Goal: Transaction & Acquisition: Purchase product/service

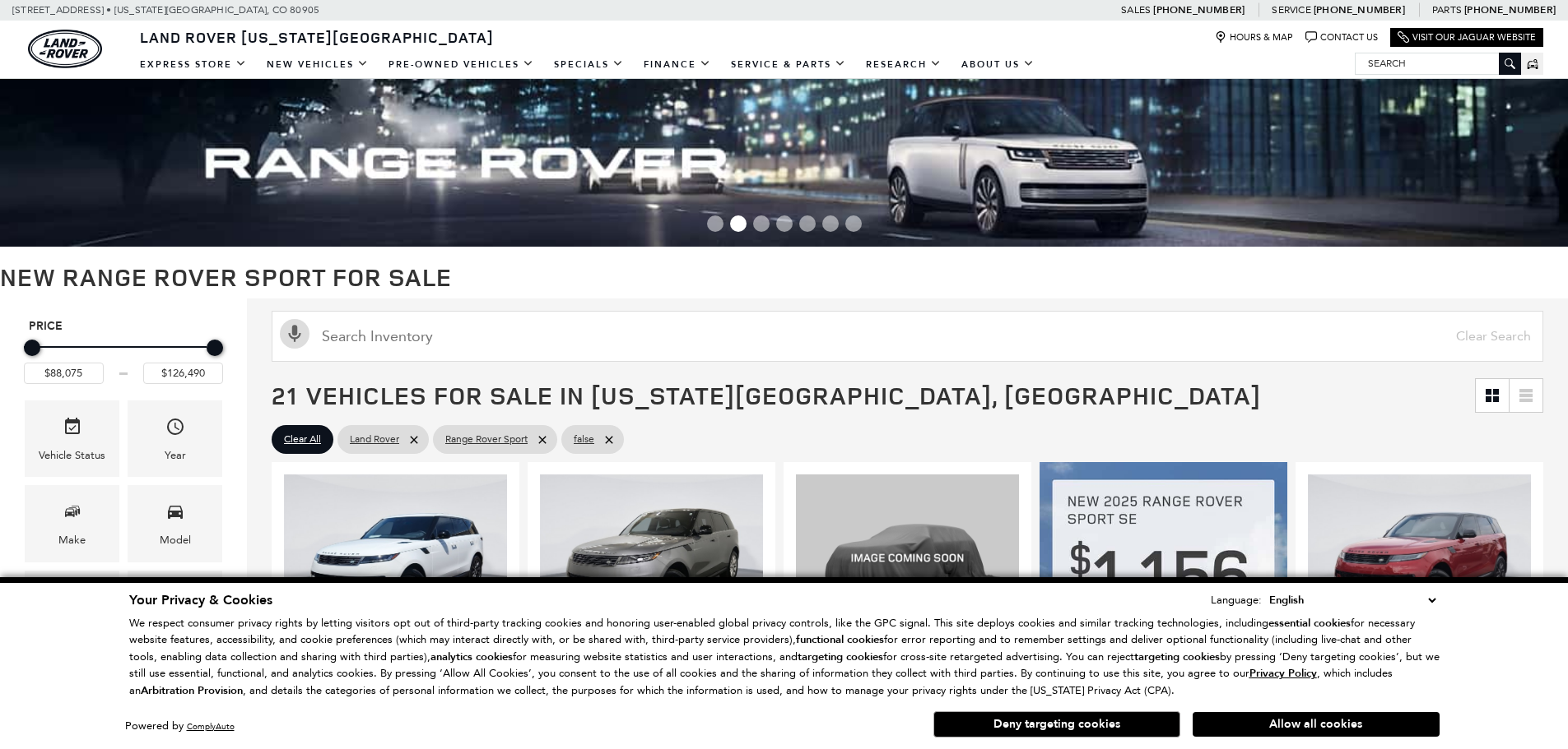
click at [1427, 600] on select "English Spanish / Español English / [GEOGRAPHIC_DATA] Korean / 한국어 Vietnamese /…" at bounding box center [1352, 600] width 175 height 18
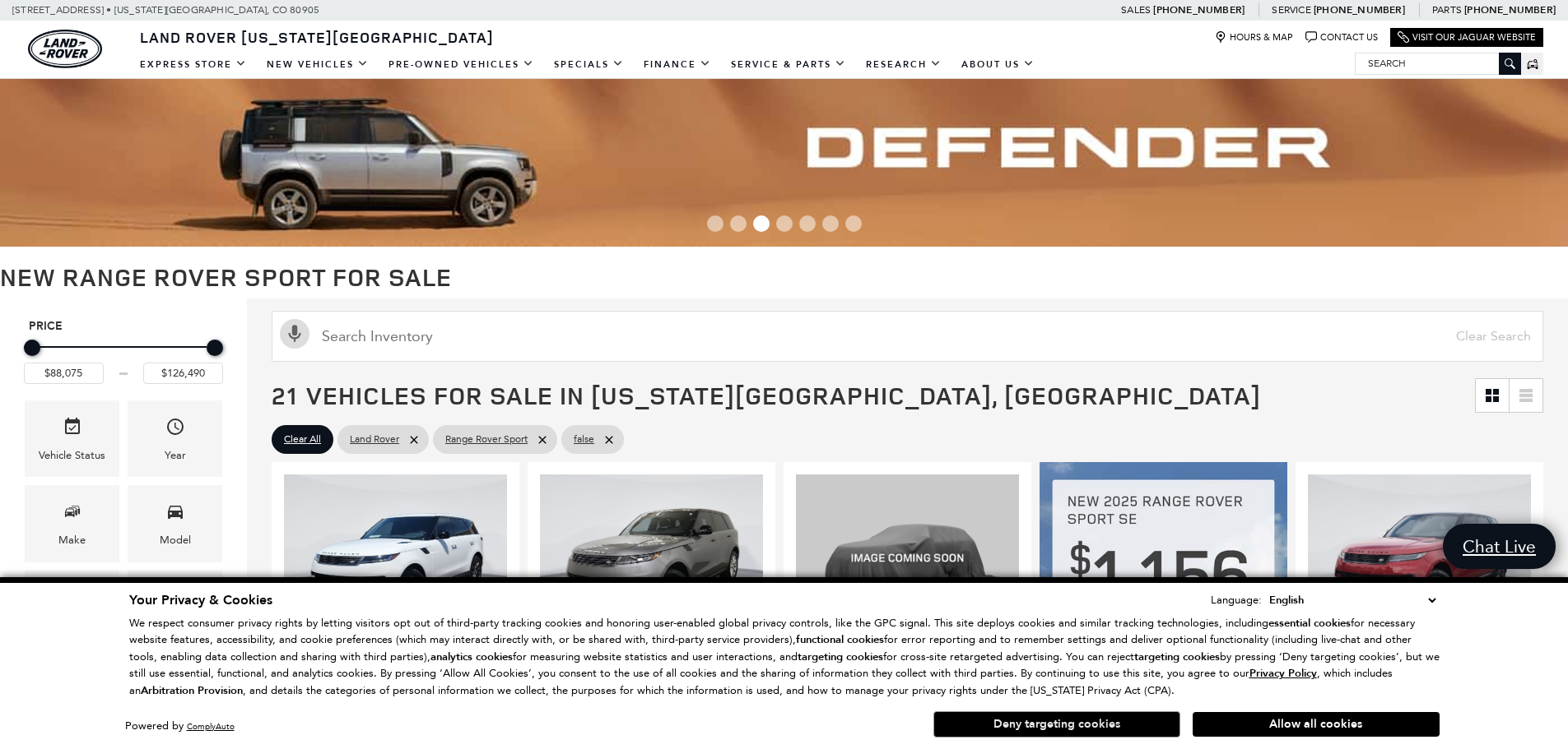
click at [1090, 722] on button "Deny targeting cookies" at bounding box center [1057, 725] width 247 height 26
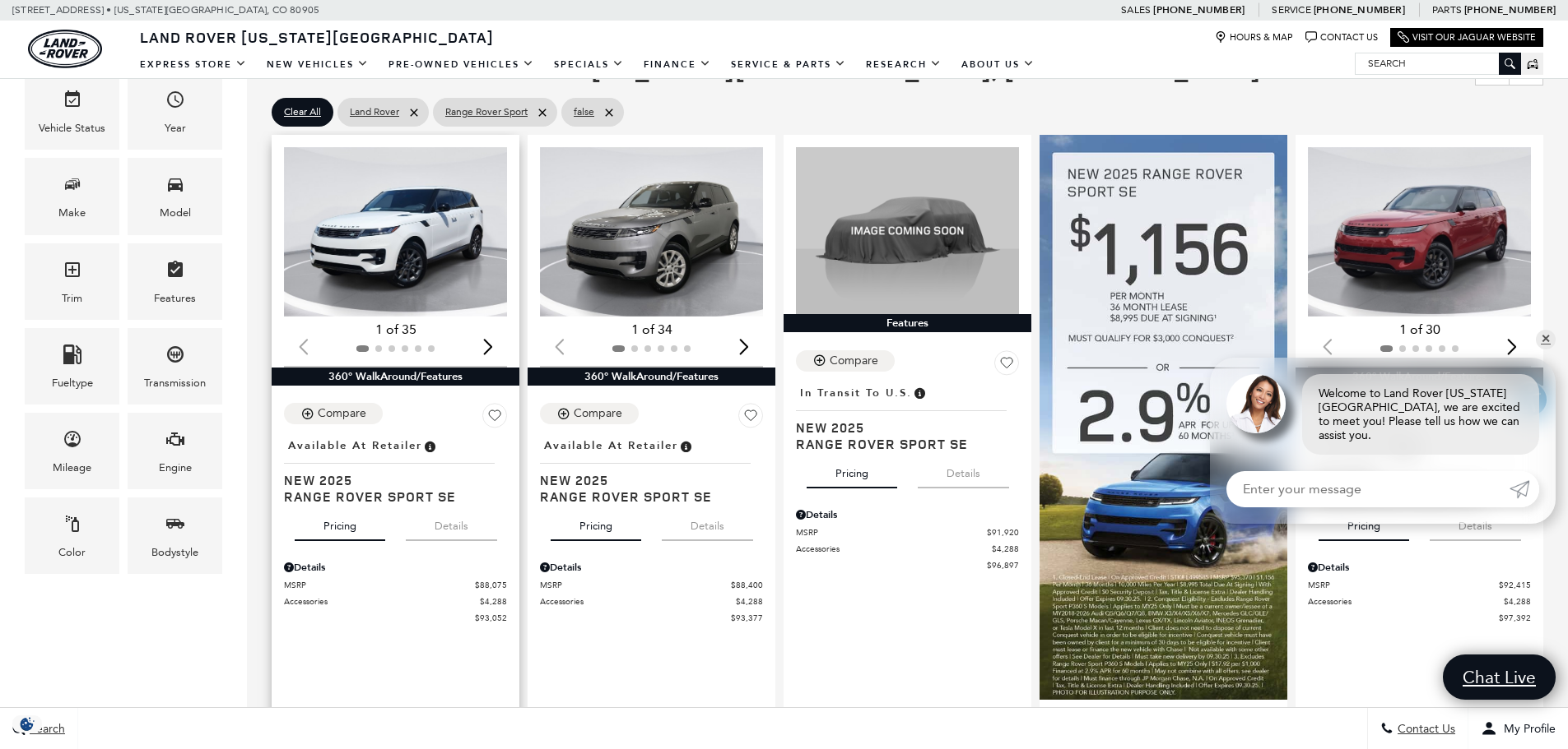
scroll to position [328, 0]
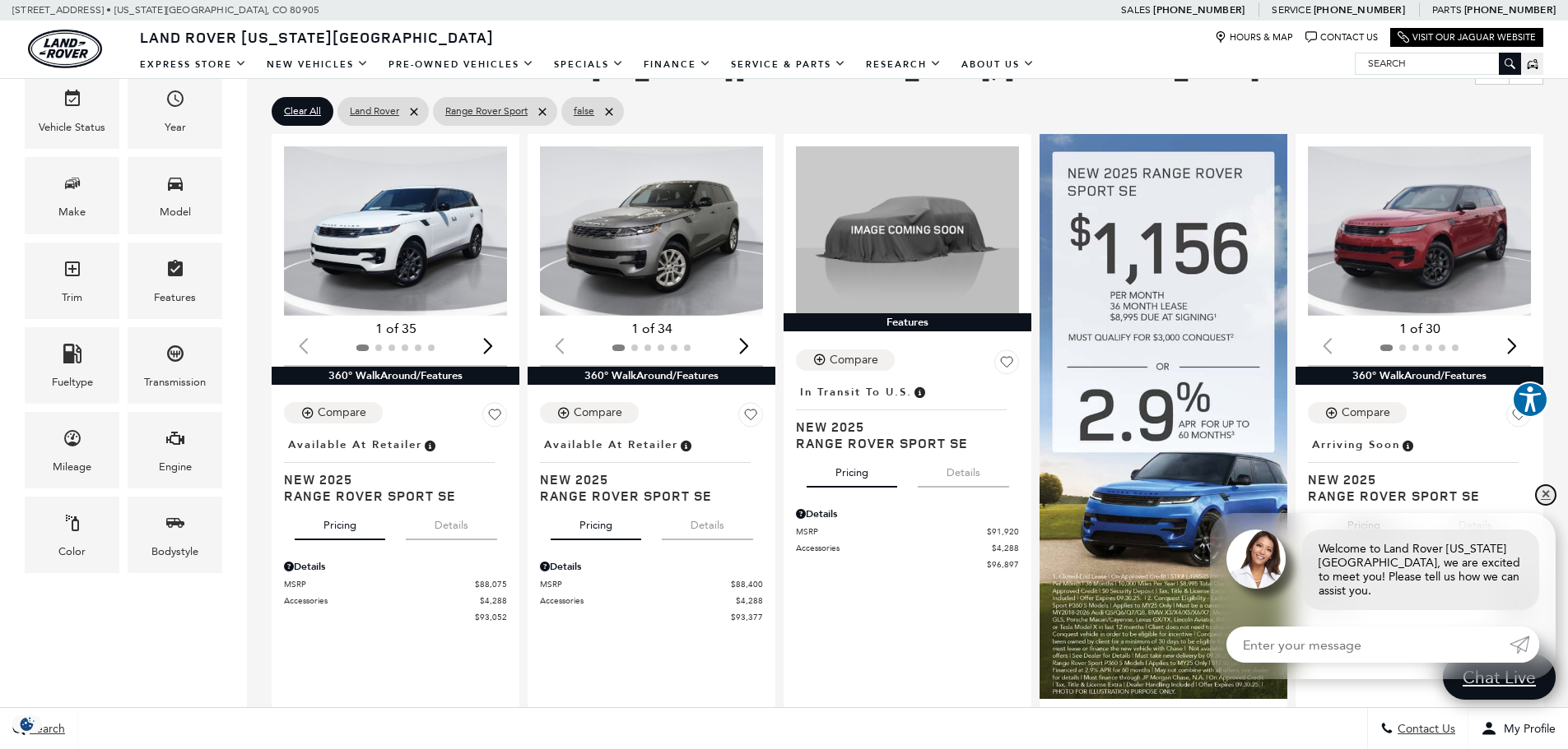
click at [1542, 505] on link "✕" at bounding box center [1545, 495] width 19 height 19
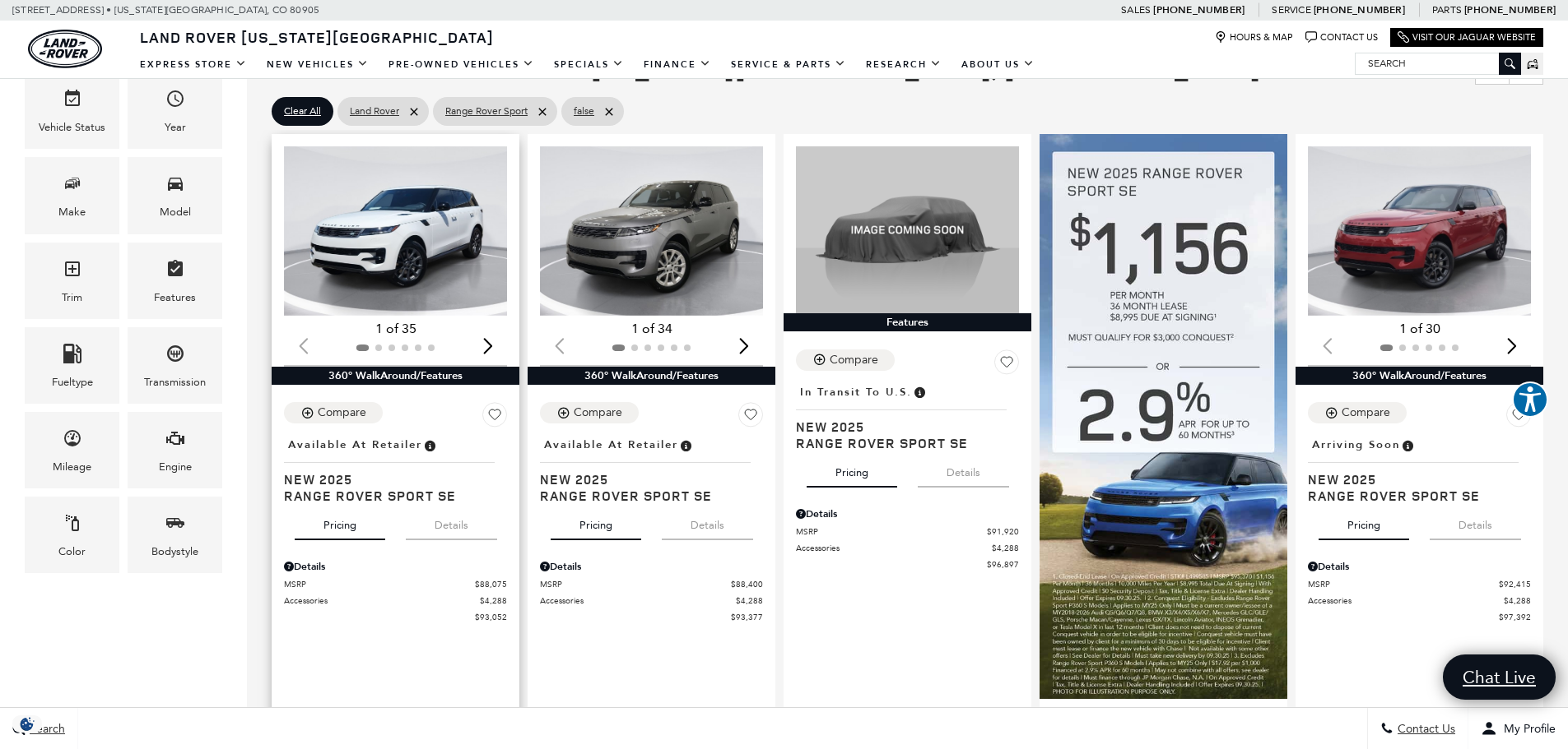
click at [448, 528] on button "Details" at bounding box center [451, 522] width 91 height 36
click at [389, 237] on img "1 / 2" at bounding box center [396, 231] width 226 height 170
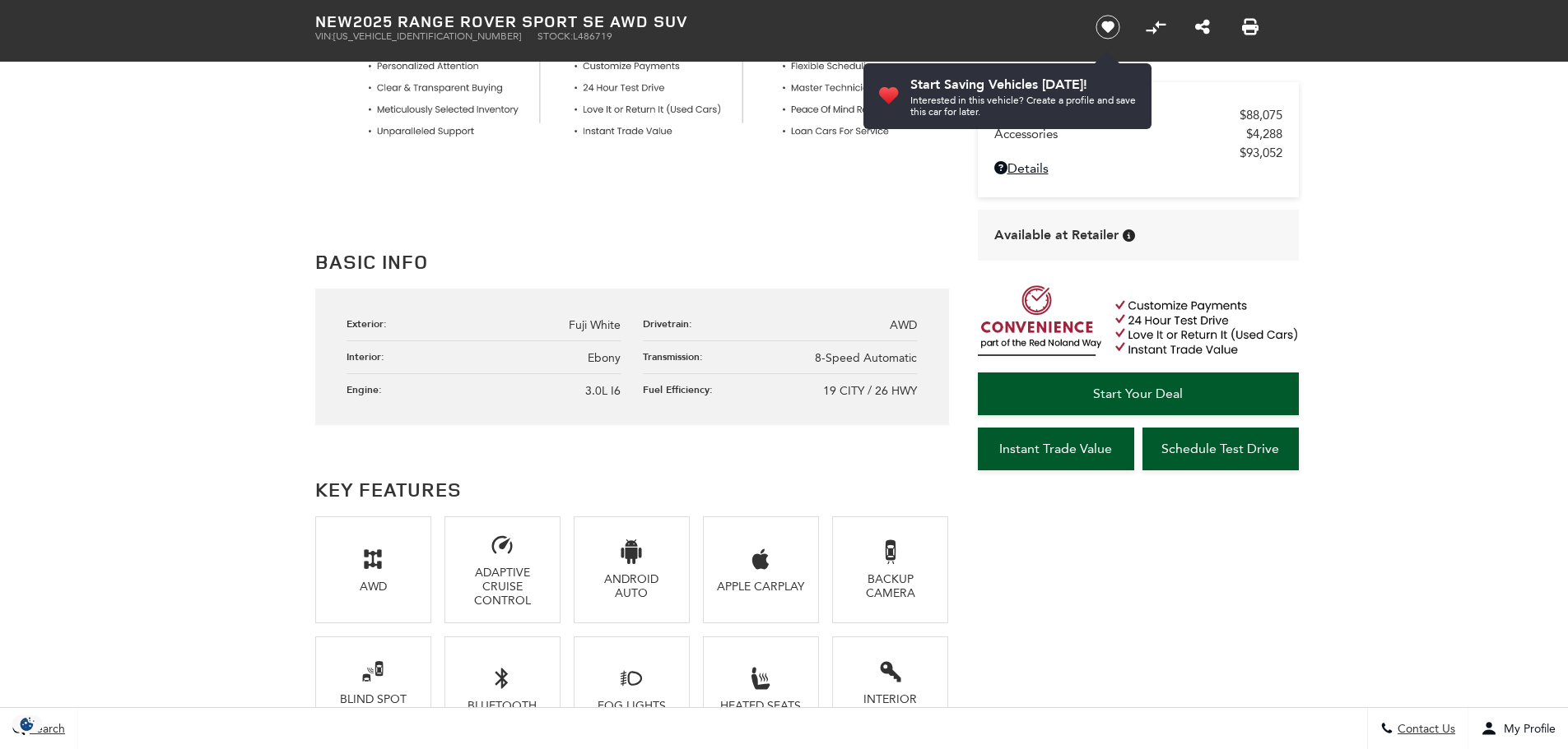
scroll to position [739, 0]
